Goal: Task Accomplishment & Management: Manage account settings

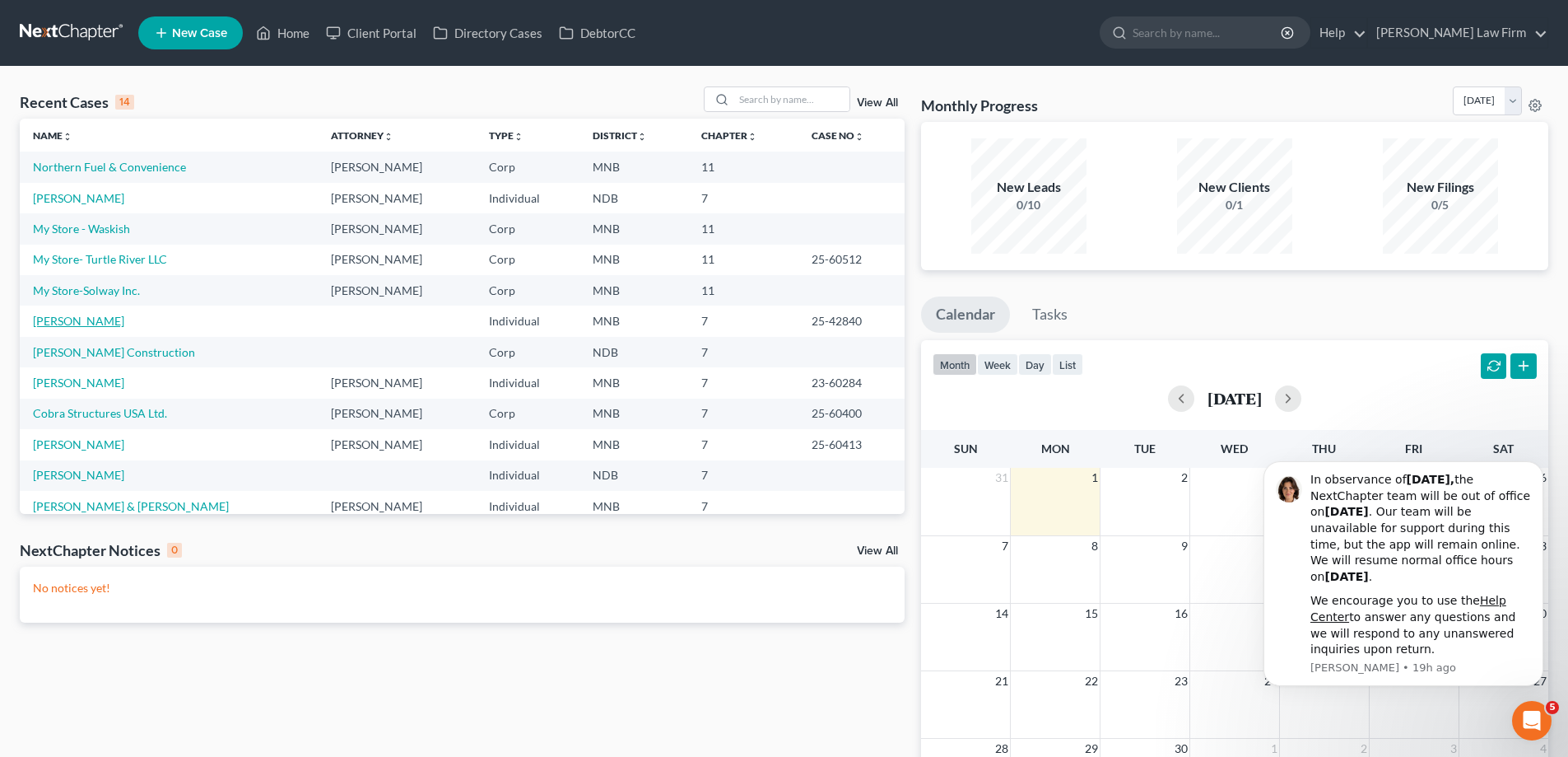
click at [71, 316] on link "[PERSON_NAME]" at bounding box center [79, 320] width 92 height 14
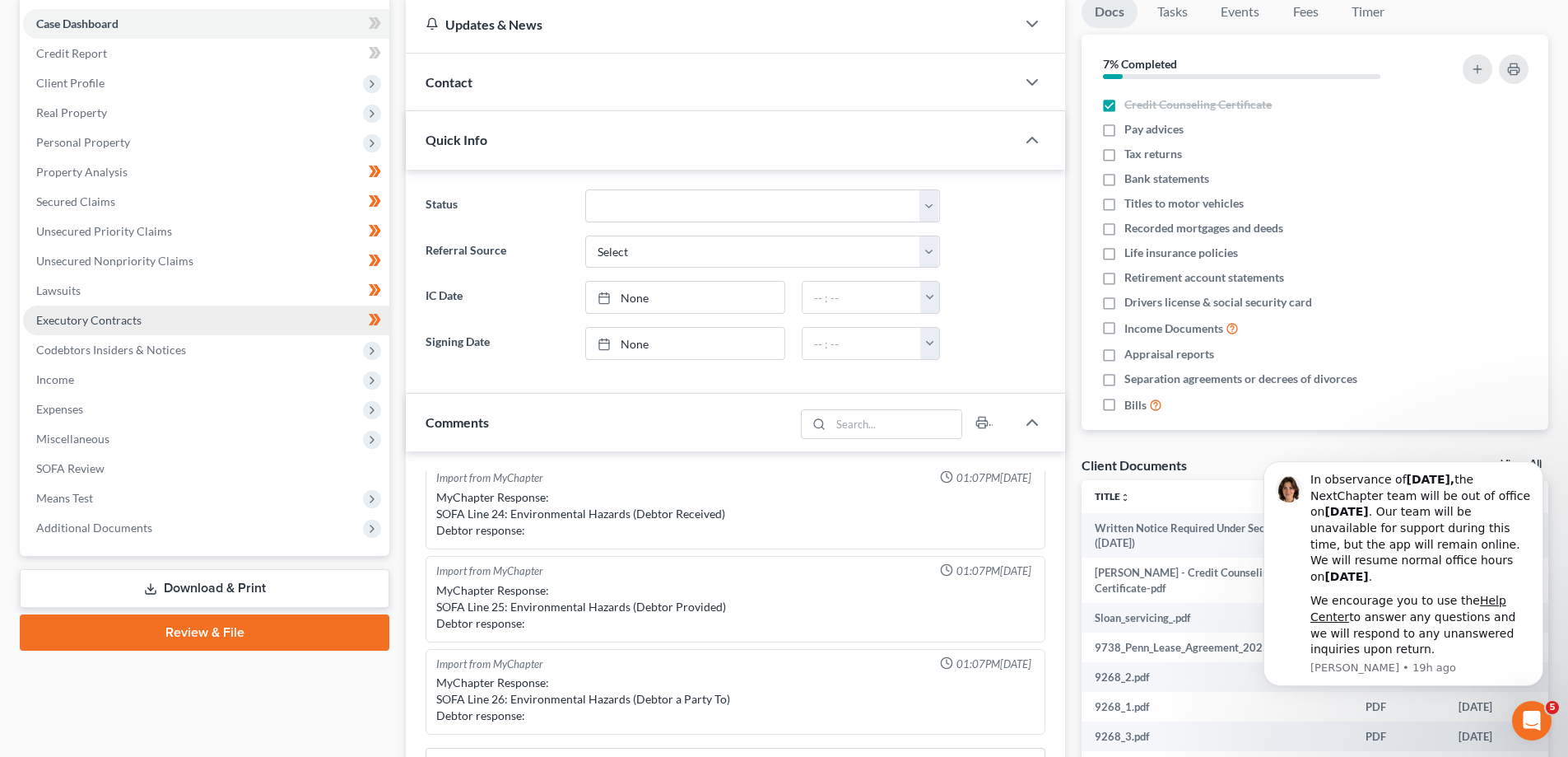
scroll to position [165, 0]
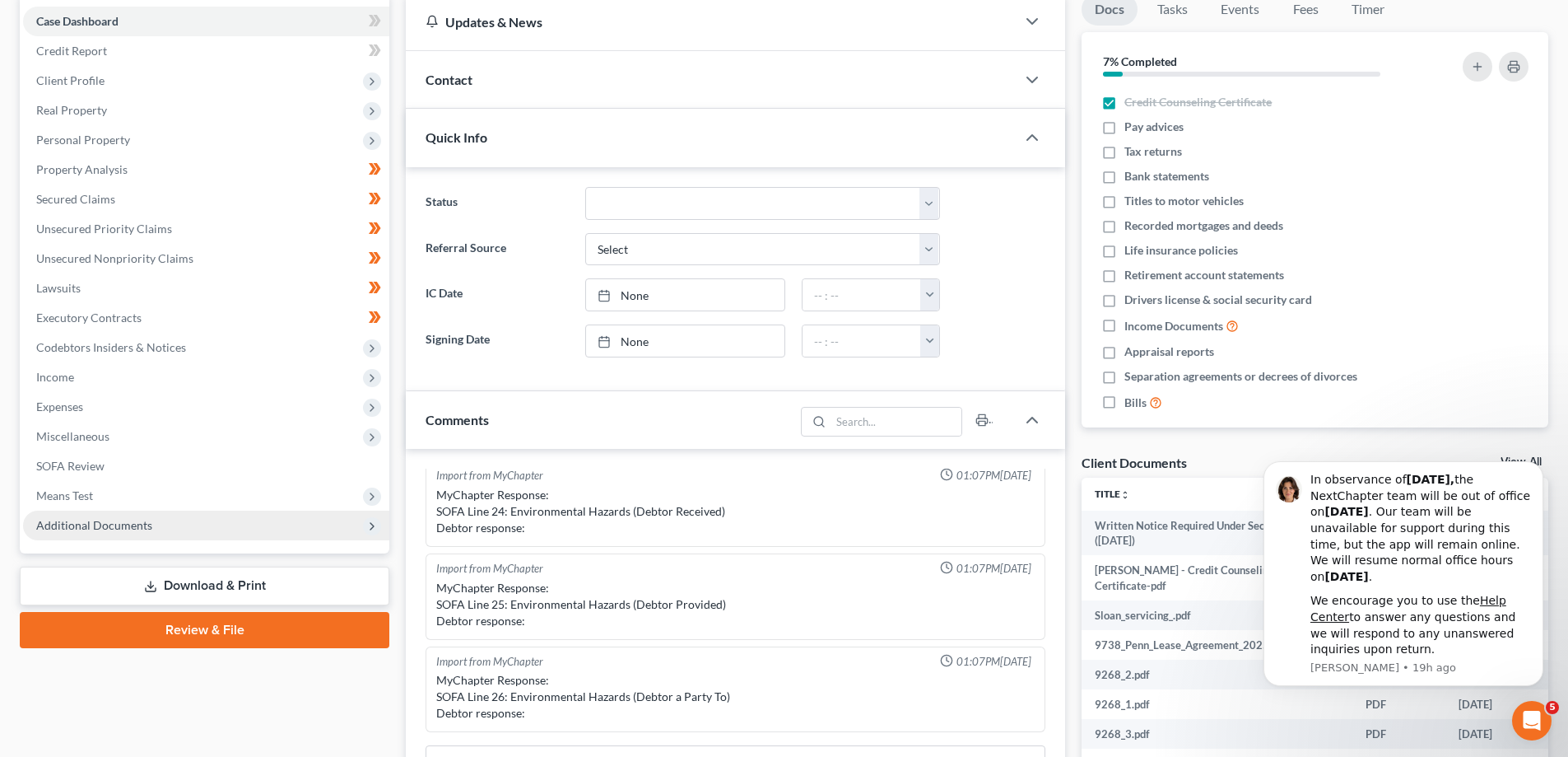
click at [139, 518] on span "Additional Documents" at bounding box center [95, 525] width 116 height 14
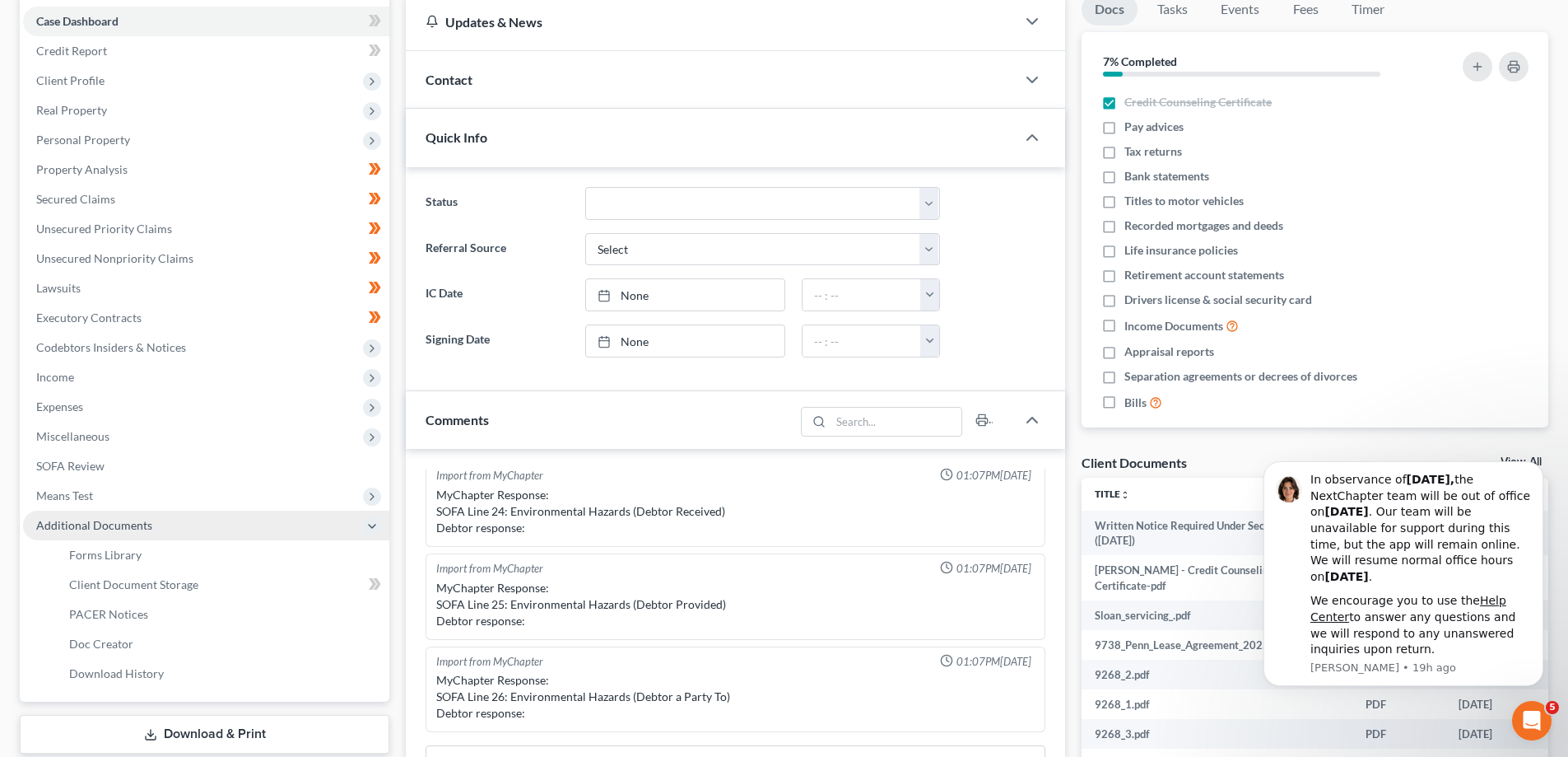
scroll to position [247, 0]
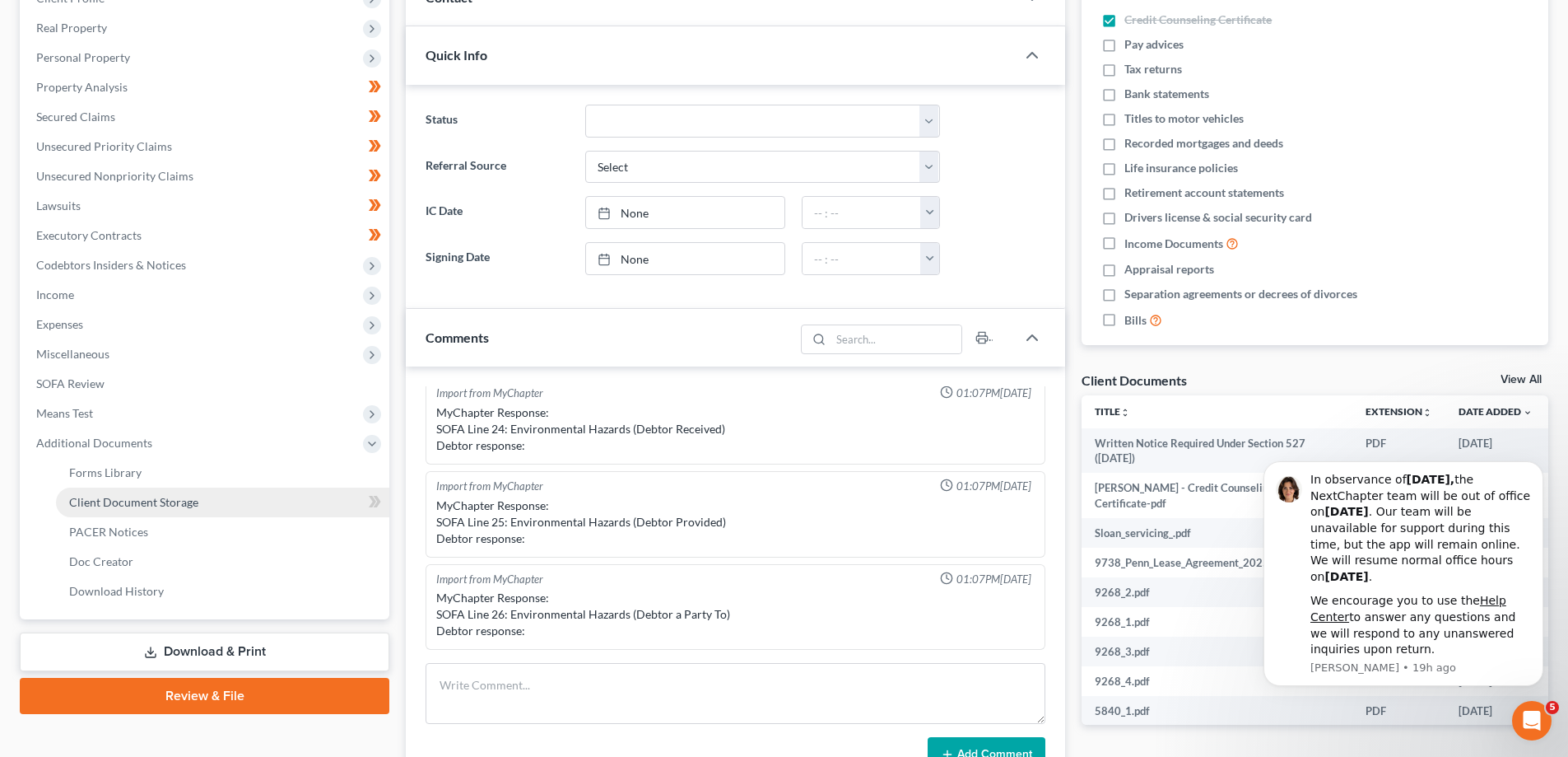
click at [220, 504] on link "Client Document Storage" at bounding box center [223, 502] width 333 height 30
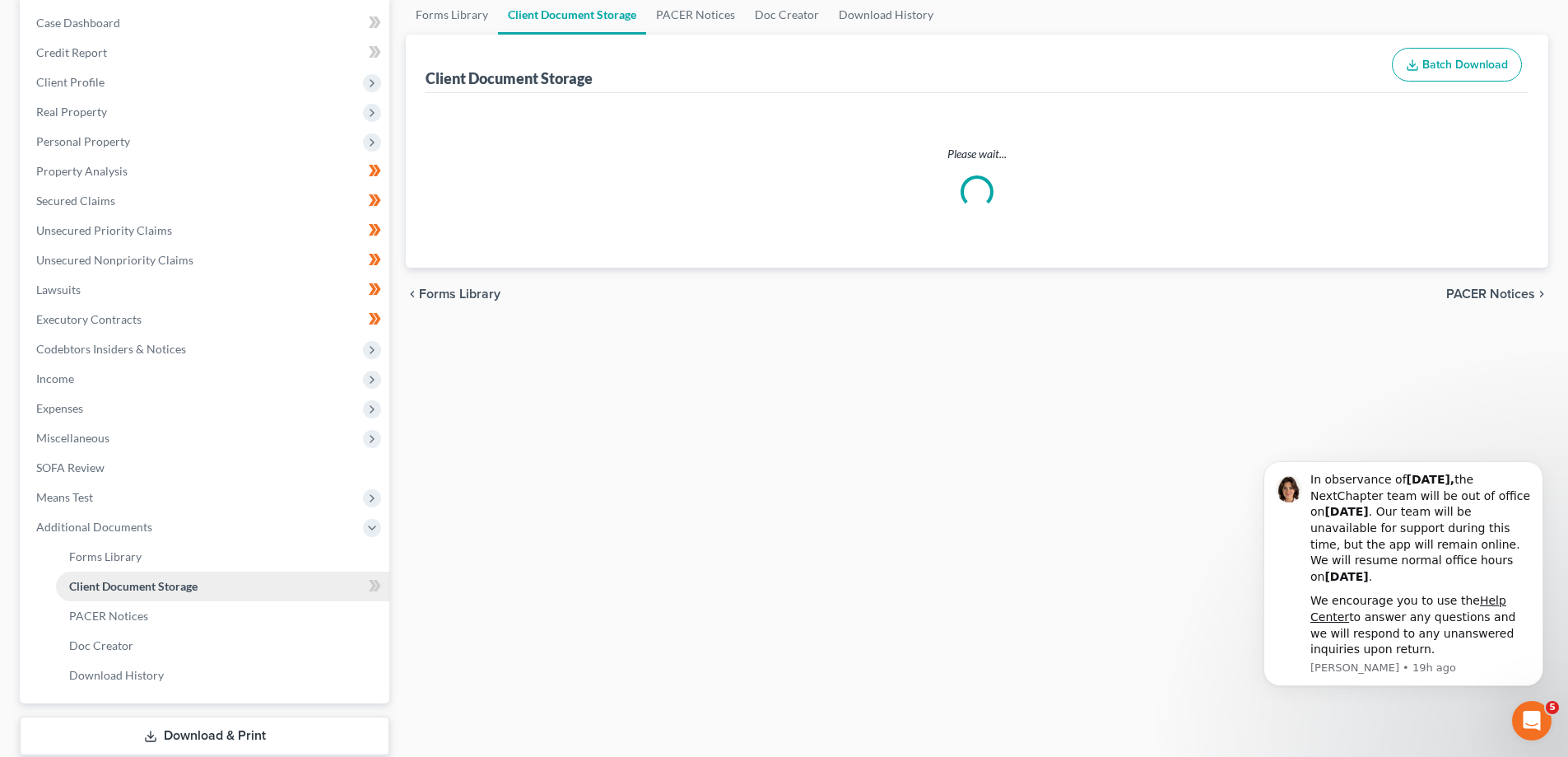
select select "1"
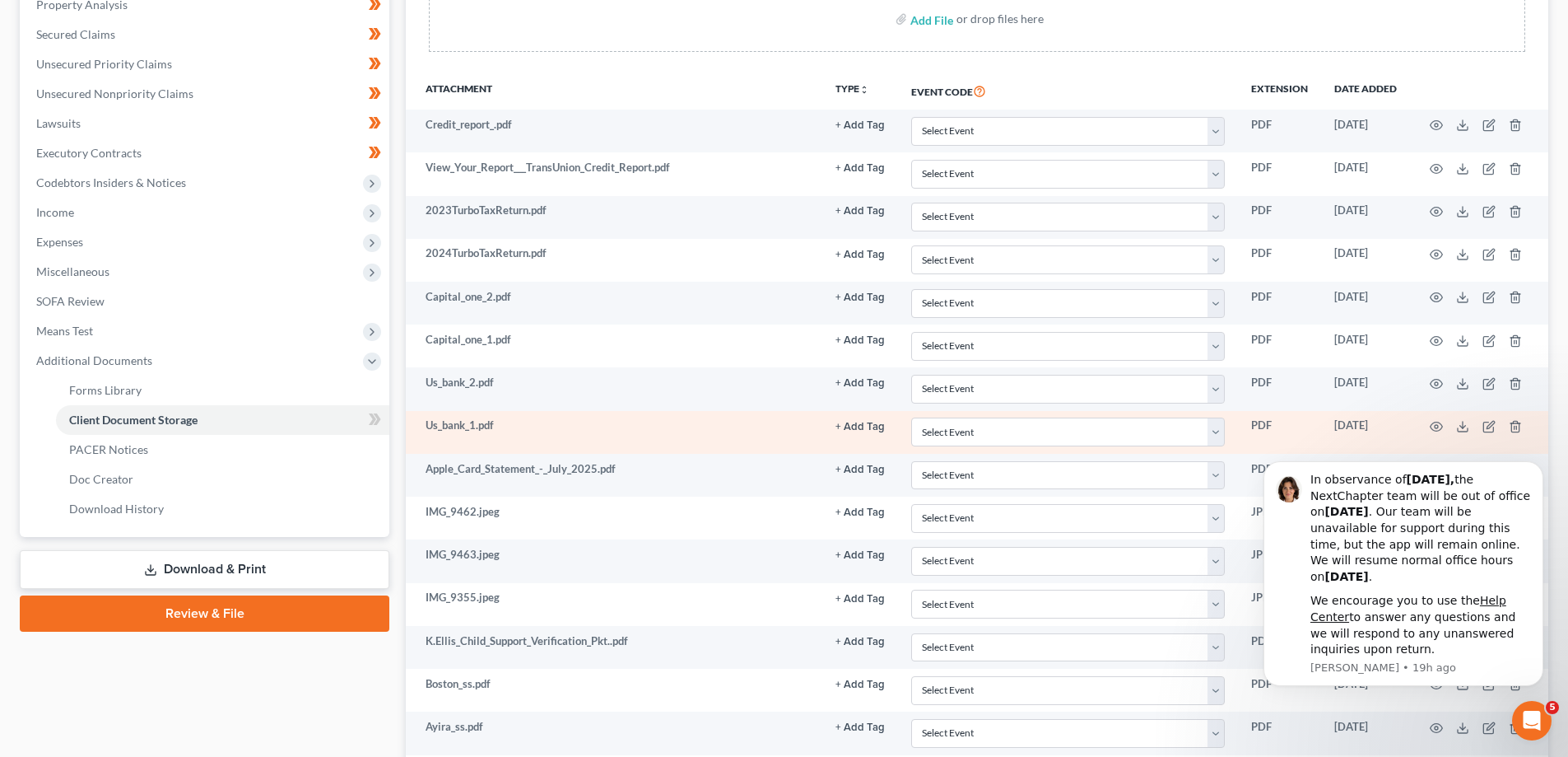
scroll to position [0, 0]
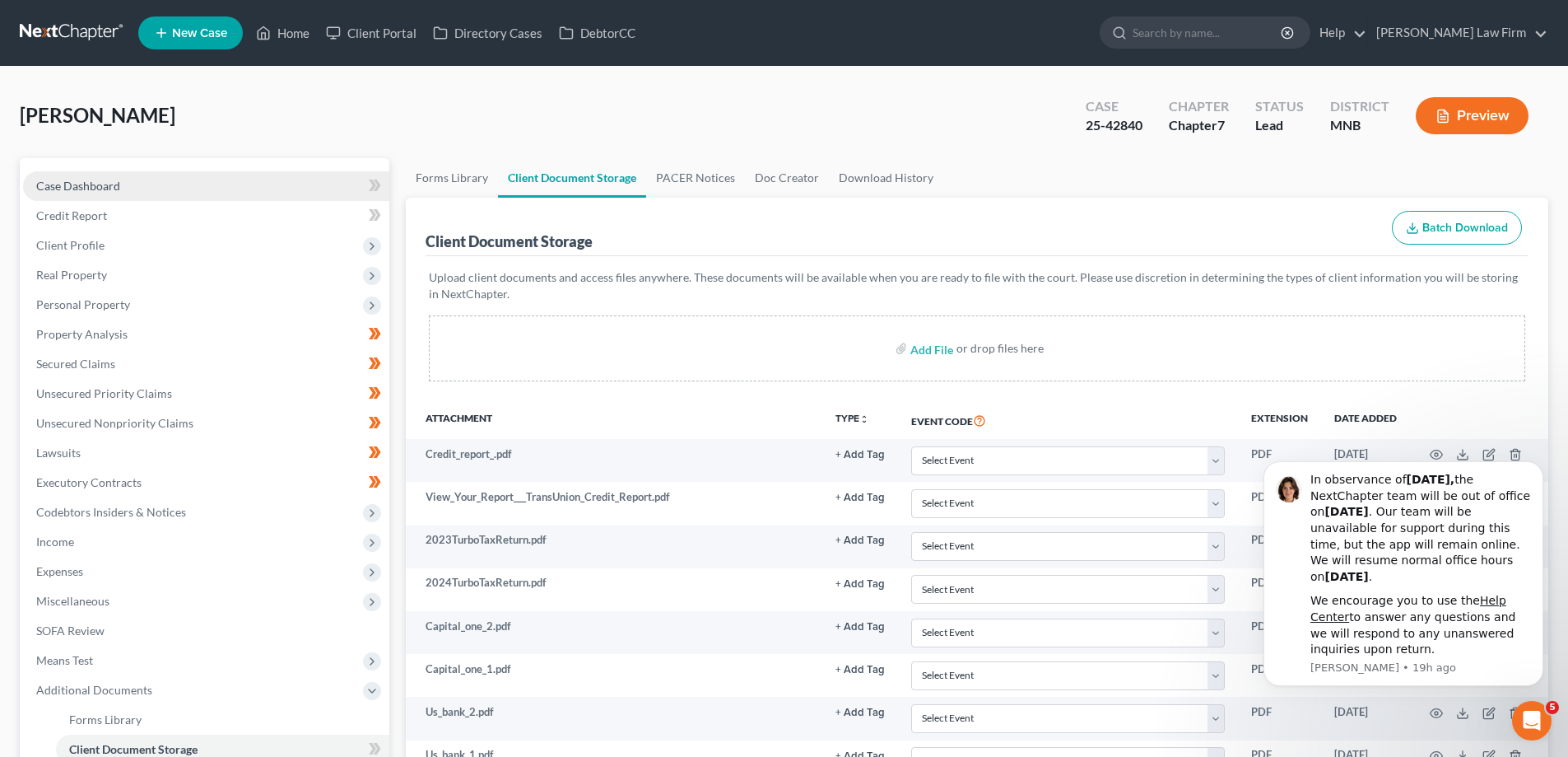
click at [158, 171] on link "Case Dashboard" at bounding box center [206, 186] width 366 height 30
select select "10"
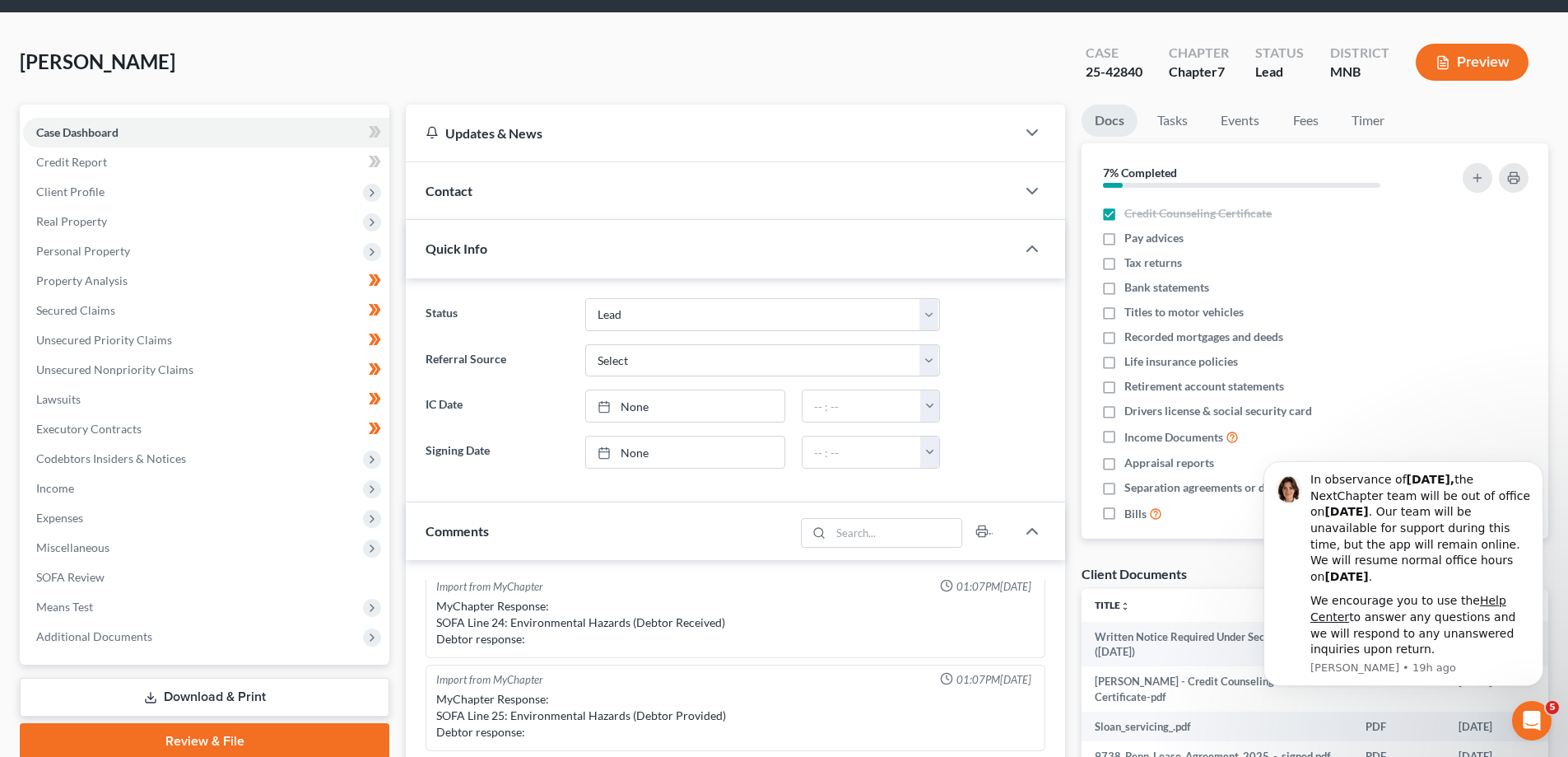
scroll to position [82, 0]
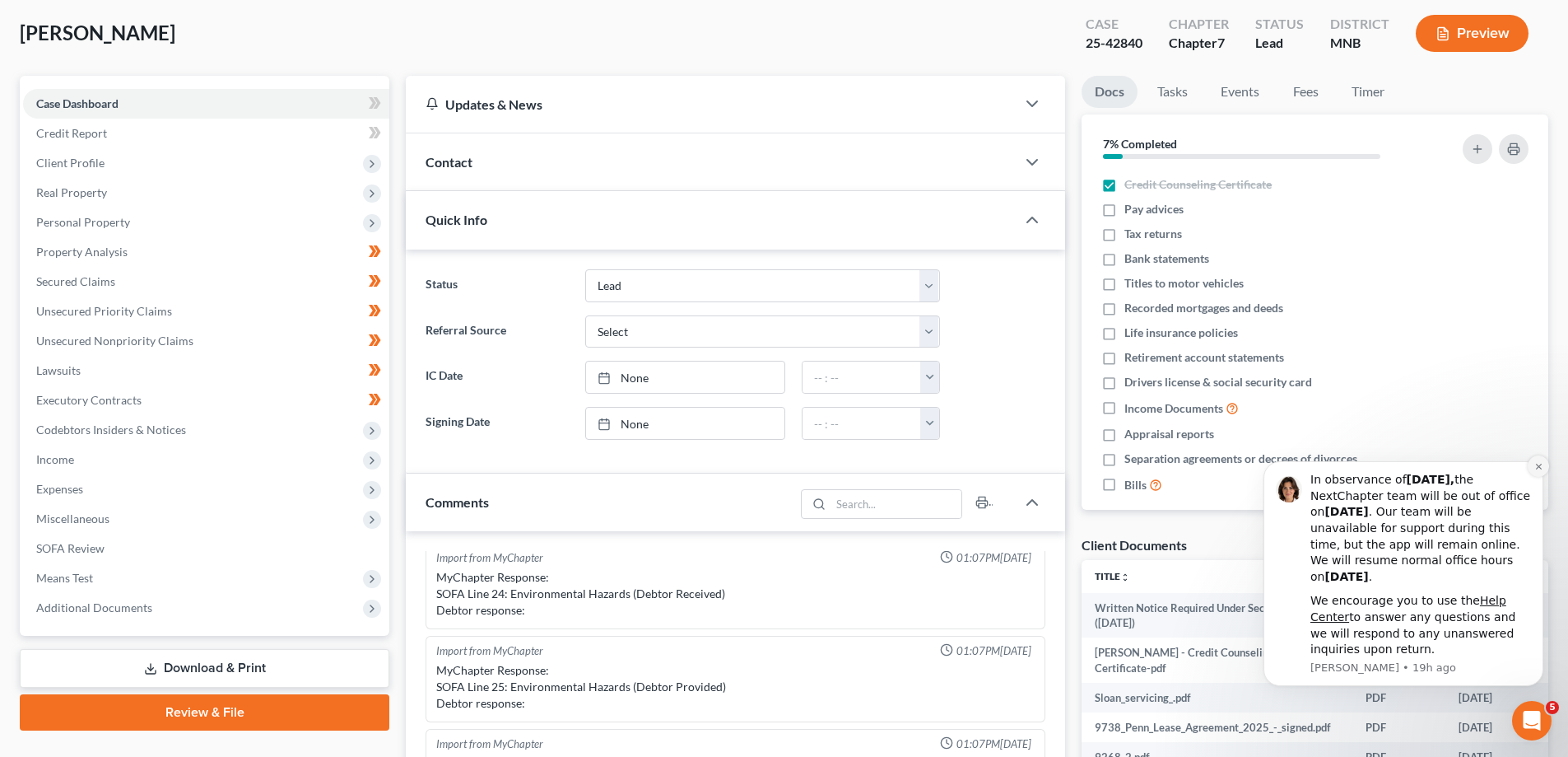
click at [1535, 466] on icon "Dismiss notification" at bounding box center [1539, 467] width 9 height 9
